Goal: Information Seeking & Learning: Learn about a topic

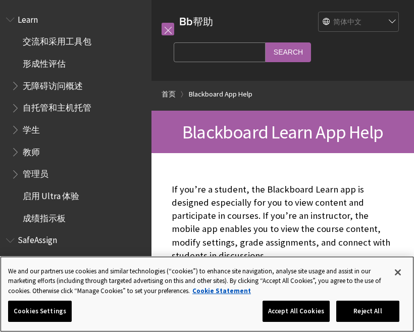
click at [392, 273] on button "Close" at bounding box center [398, 272] width 22 height 22
